Goal: Find specific page/section: Find specific page/section

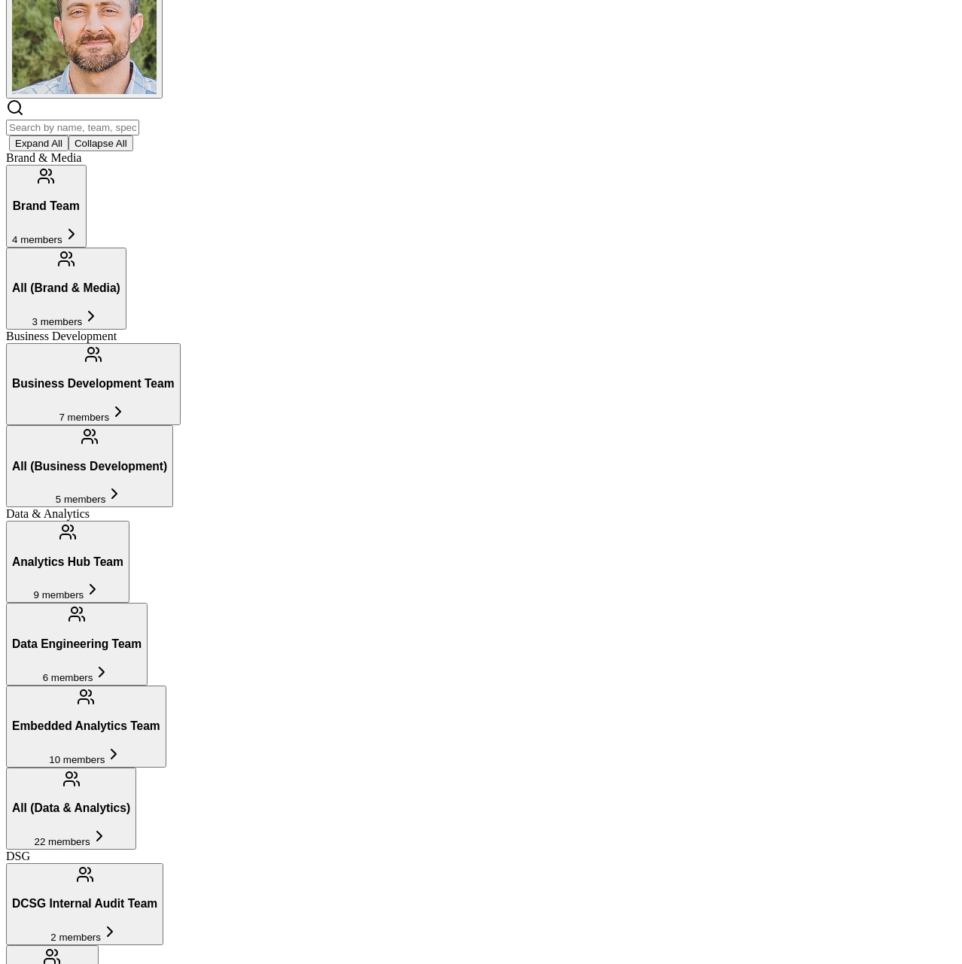
scroll to position [190, 0]
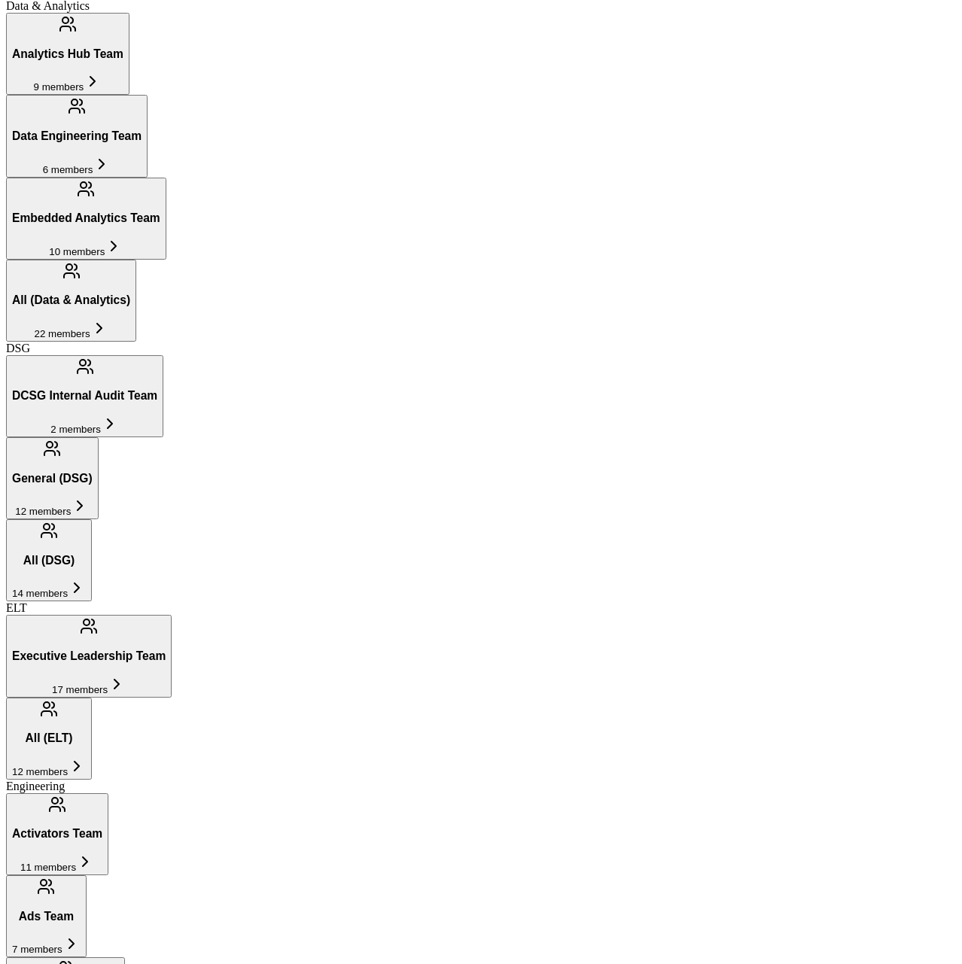
scroll to position [513, 0]
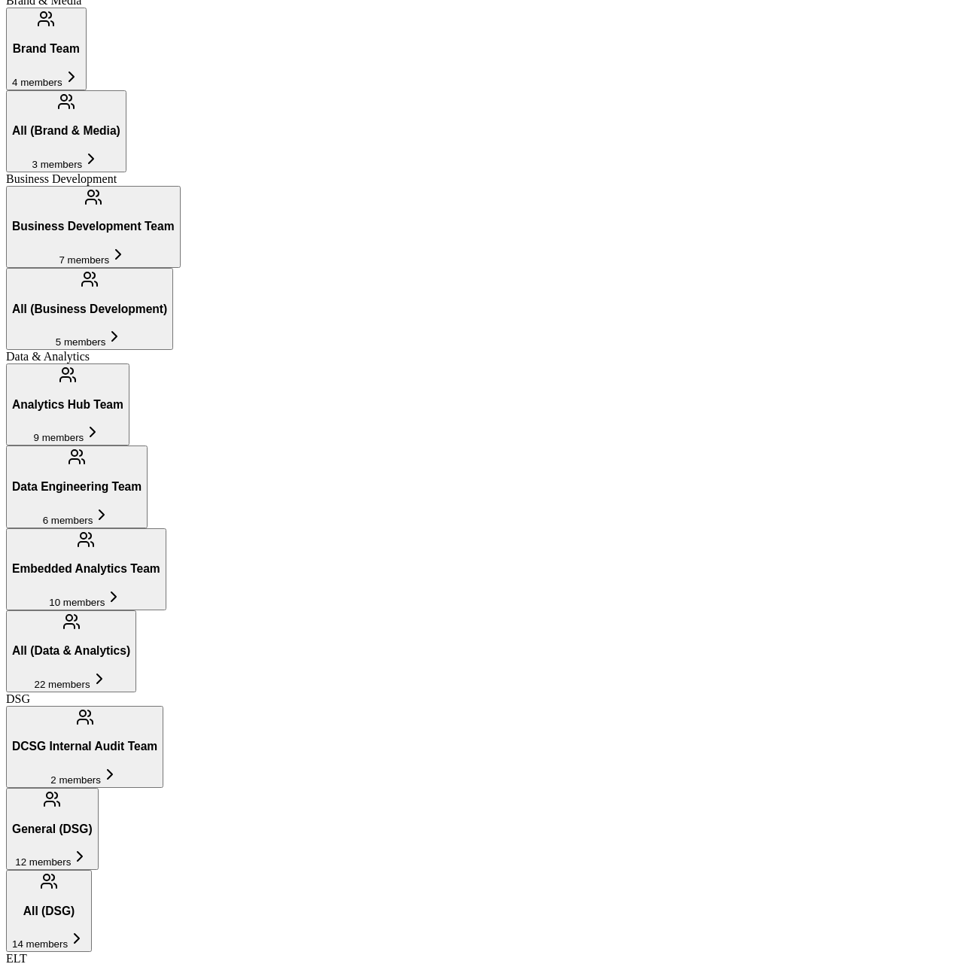
type input "[PERSON_NAME]"
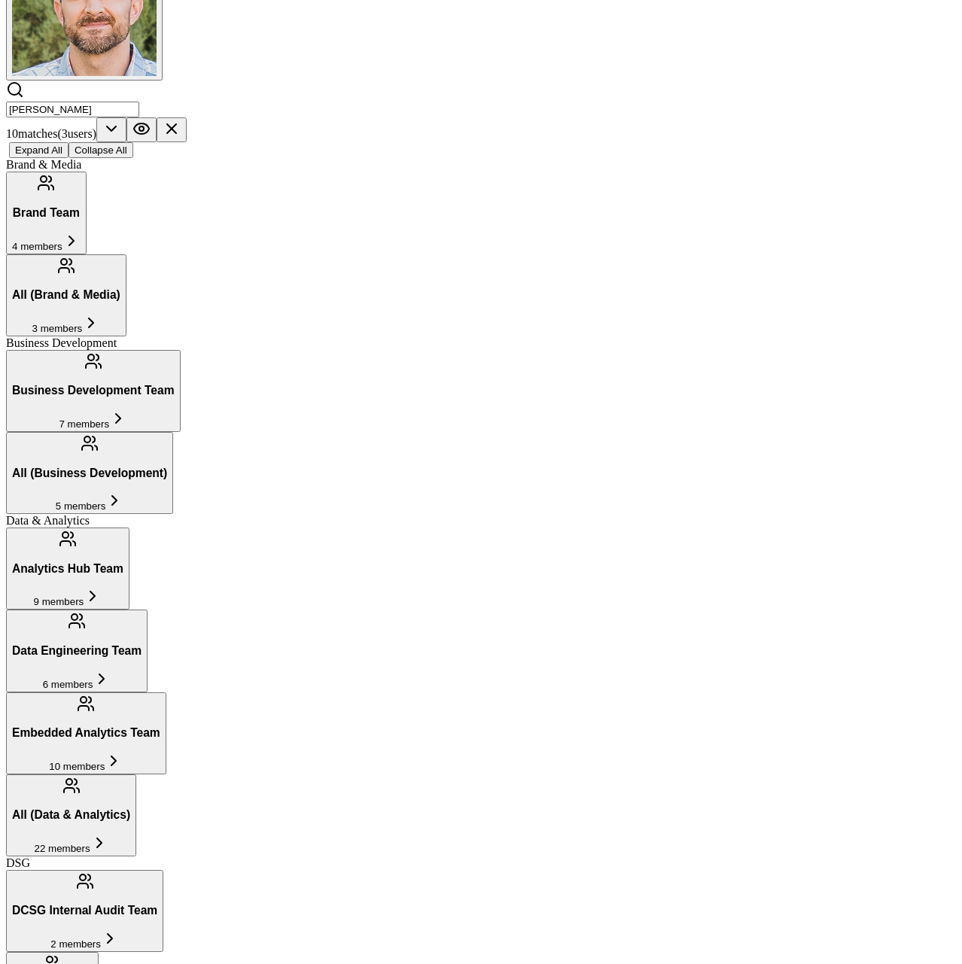
scroll to position [193, 0]
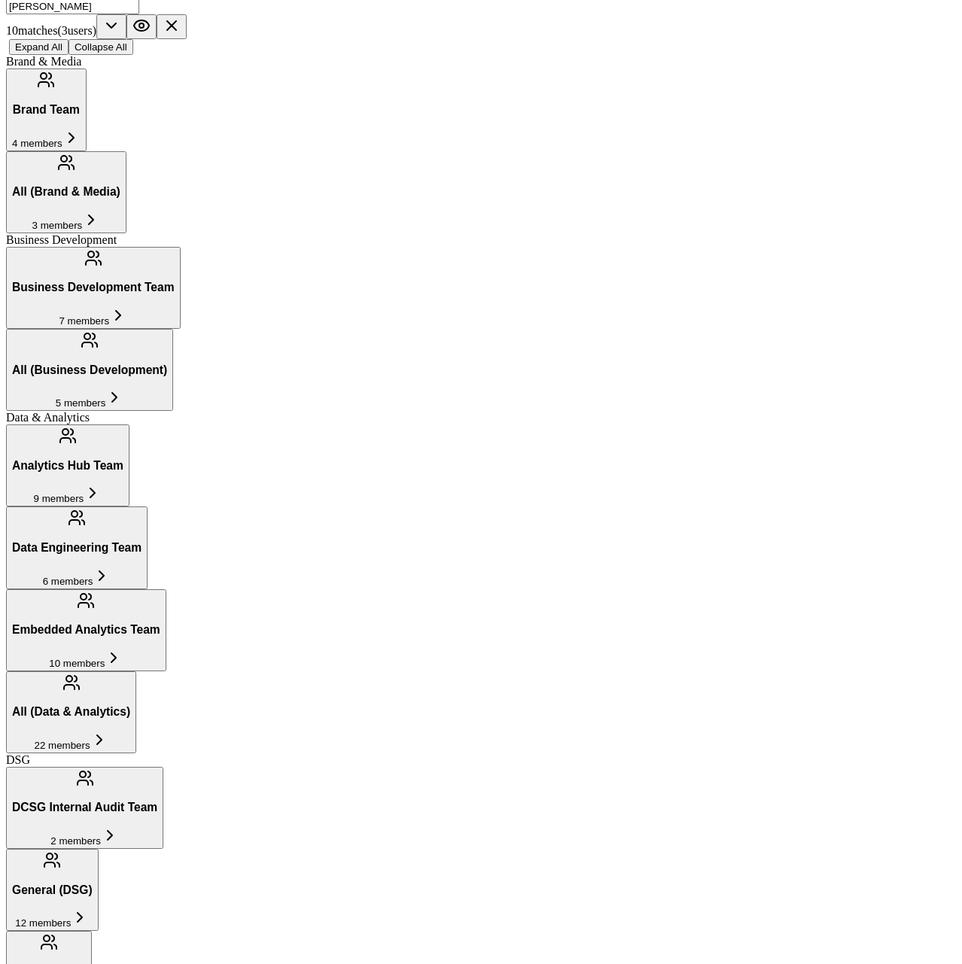
scroll to position [318, 0]
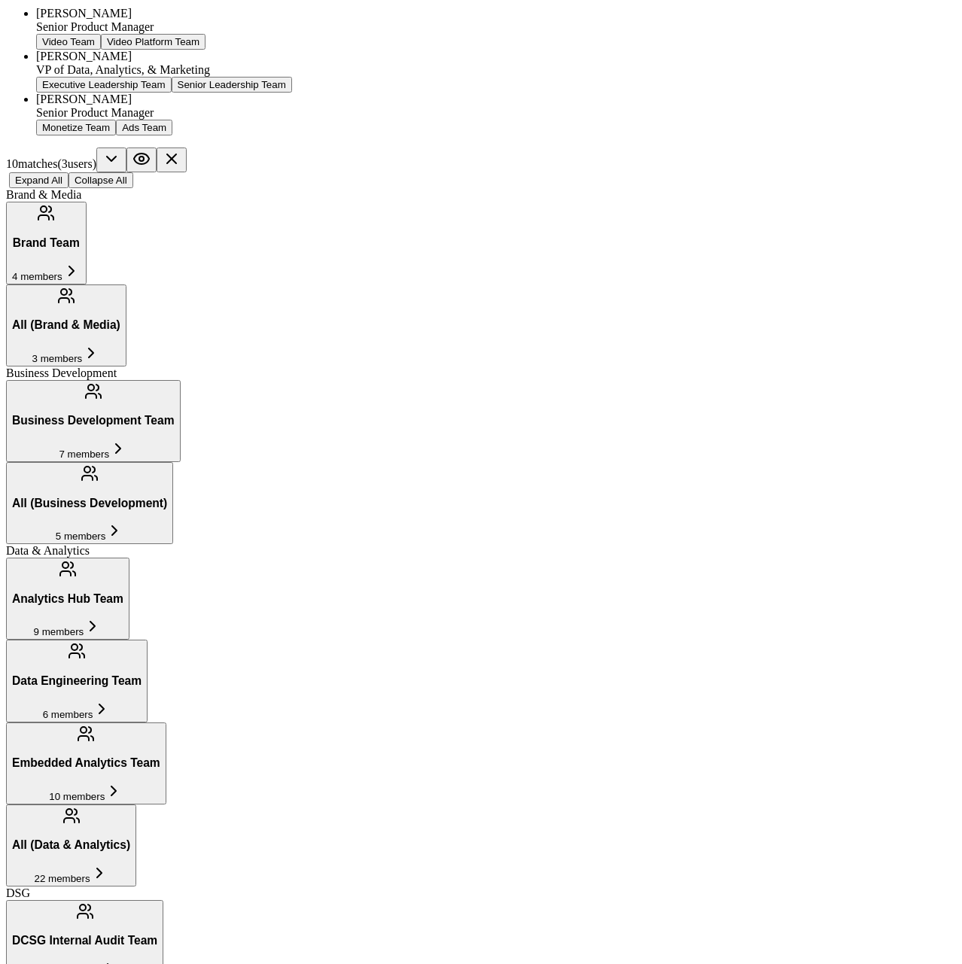
drag, startPoint x: 181, startPoint y: 62, endPoint x: 75, endPoint y: 68, distance: 106.3
